Goal: Information Seeking & Learning: Find contact information

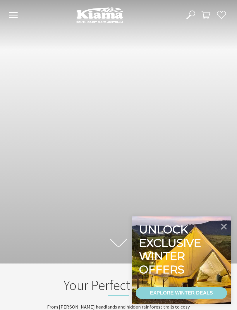
scroll to position [97, 232]
click at [223, 228] on icon at bounding box center [224, 227] width 6 height 6
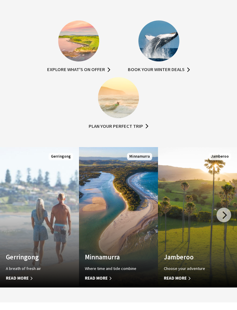
scroll to position [384, 0]
click at [222, 215] on div at bounding box center [223, 222] width 15 height 15
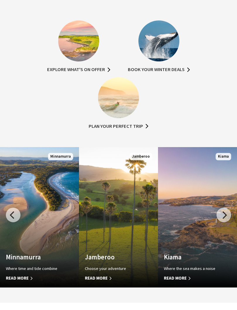
click at [222, 215] on div at bounding box center [223, 222] width 15 height 15
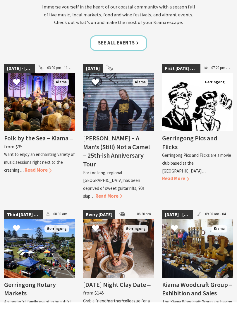
scroll to position [708, 0]
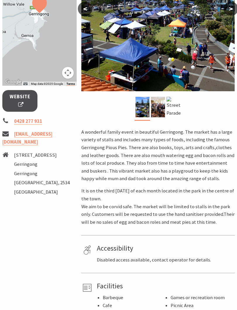
scroll to position [158, 0]
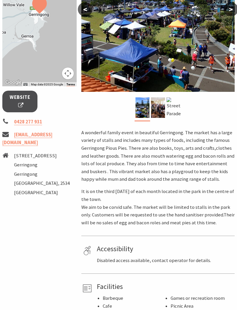
click at [52, 146] on link "[EMAIL_ADDRESS][DOMAIN_NAME]" at bounding box center [27, 139] width 50 height 14
click at [27, 108] on span "Website" at bounding box center [20, 101] width 21 height 15
